Goal: Task Accomplishment & Management: Manage account settings

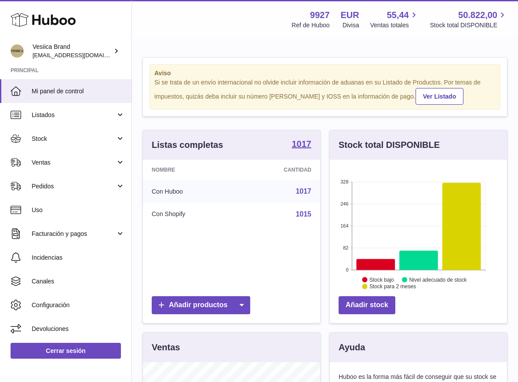
scroll to position [137, 177]
click at [74, 165] on span "Ventas" at bounding box center [74, 162] width 84 height 8
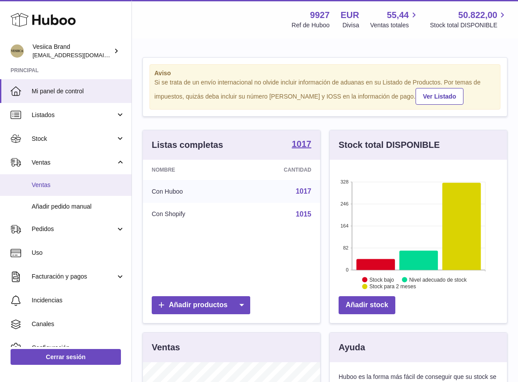
click at [69, 186] on span "Ventas" at bounding box center [78, 185] width 93 height 8
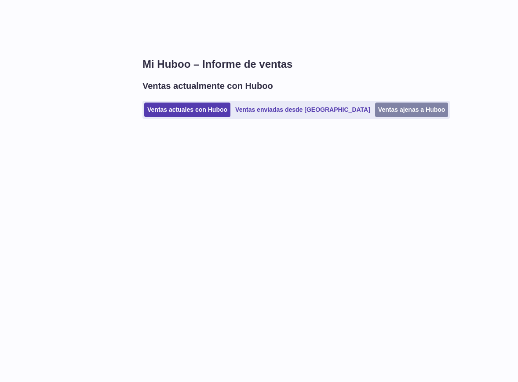
click at [375, 109] on link "Ventas ajenas a Huboo" at bounding box center [411, 109] width 73 height 15
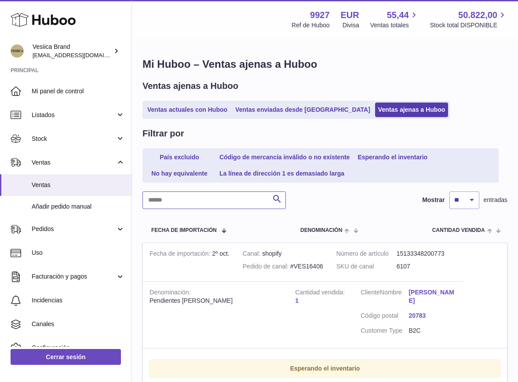
click at [178, 200] on input "text" at bounding box center [213, 200] width 143 height 18
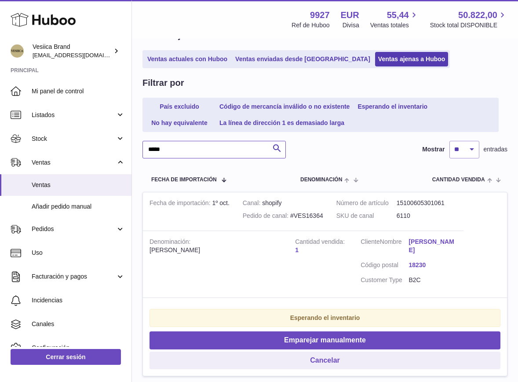
scroll to position [63, 0]
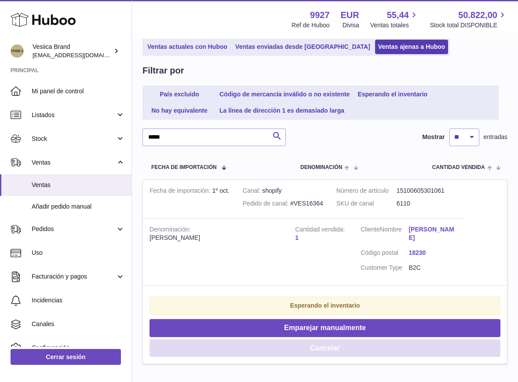
click at [223, 343] on button "Cancelar" at bounding box center [325, 348] width 351 height 18
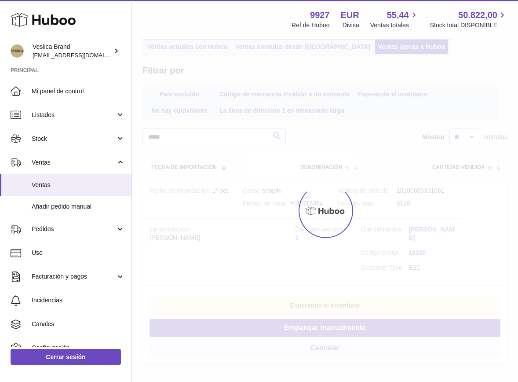
scroll to position [0, 0]
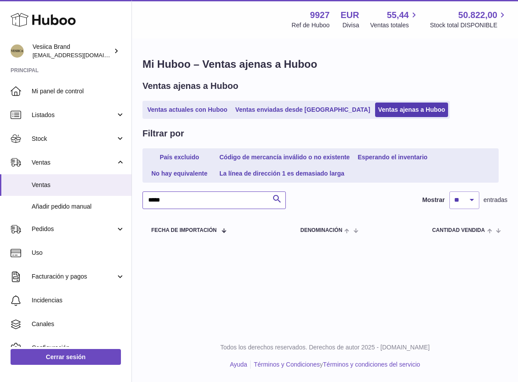
click at [169, 194] on input "*****" at bounding box center [213, 200] width 143 height 18
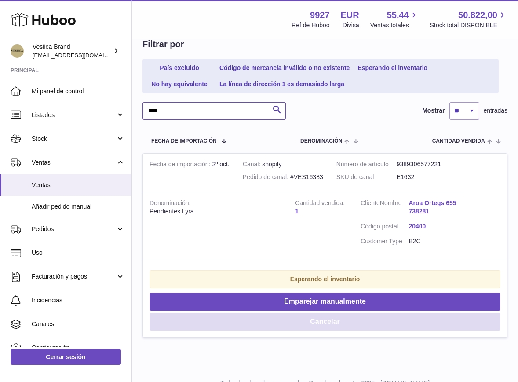
scroll to position [107, 0]
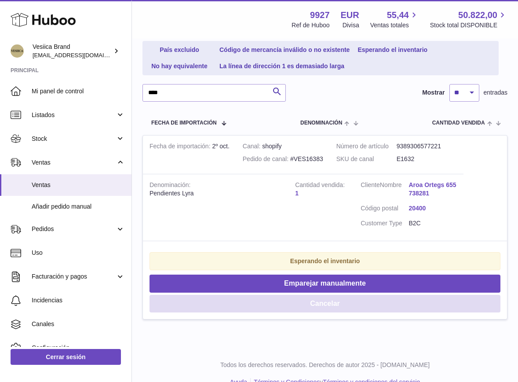
click at [301, 301] on button "Cancelar" at bounding box center [325, 304] width 351 height 18
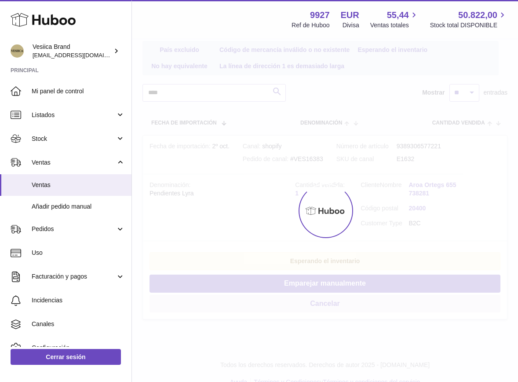
scroll to position [0, 0]
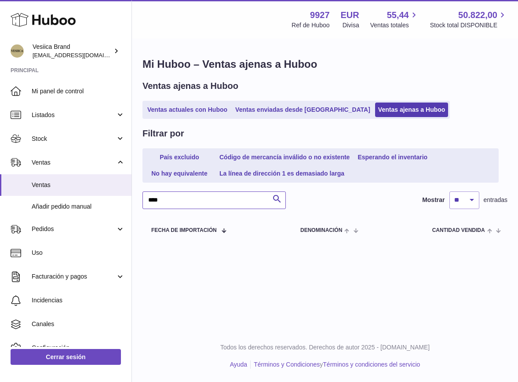
click at [191, 201] on input "****" at bounding box center [213, 200] width 143 height 18
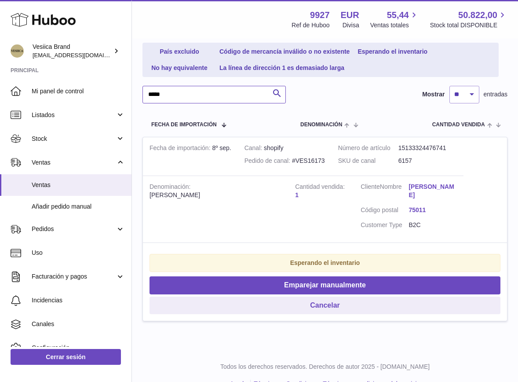
scroll to position [117, 0]
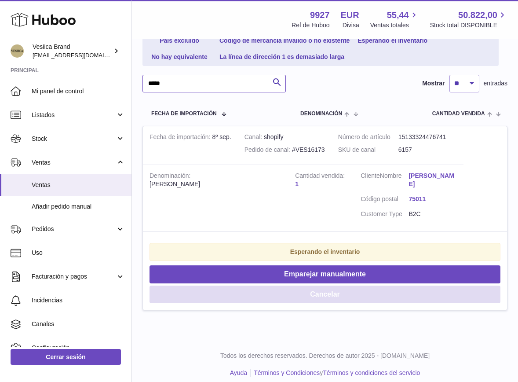
type input "*****"
click at [253, 285] on button "Cancelar" at bounding box center [325, 294] width 351 height 18
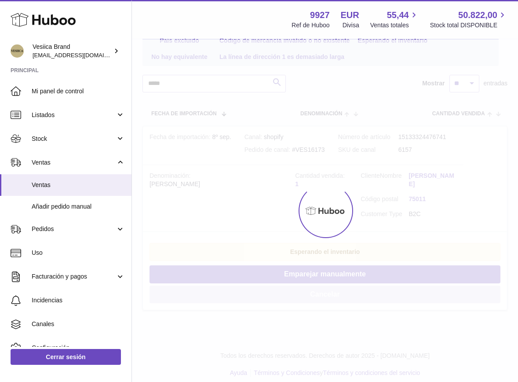
scroll to position [0, 0]
